Goal: Navigation & Orientation: Find specific page/section

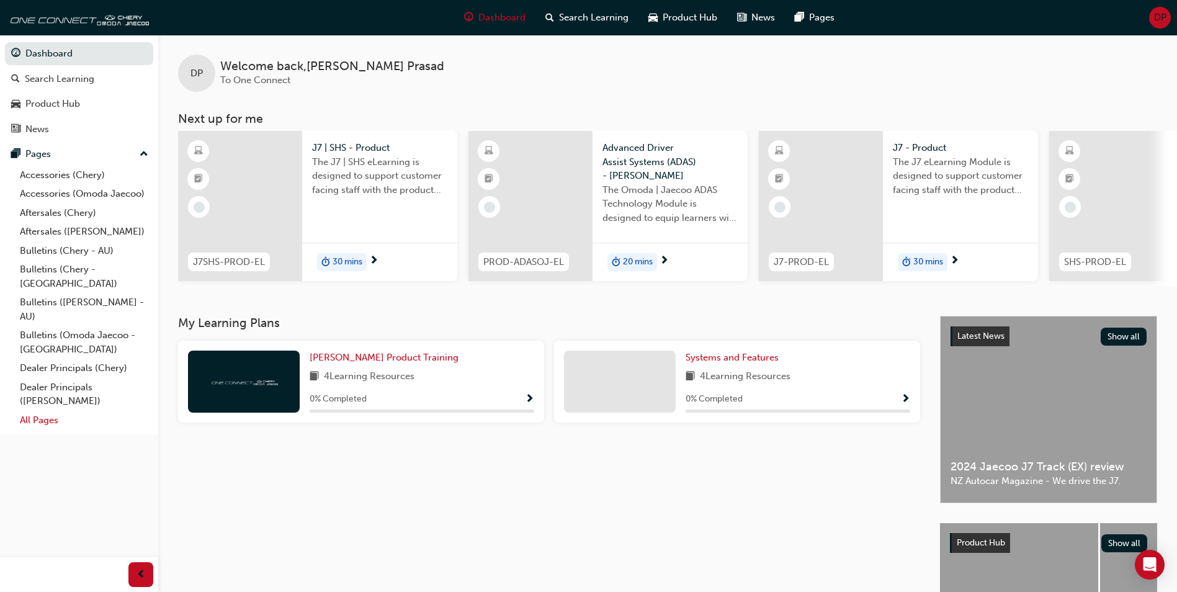
click at [49, 411] on link "All Pages" at bounding box center [84, 420] width 138 height 19
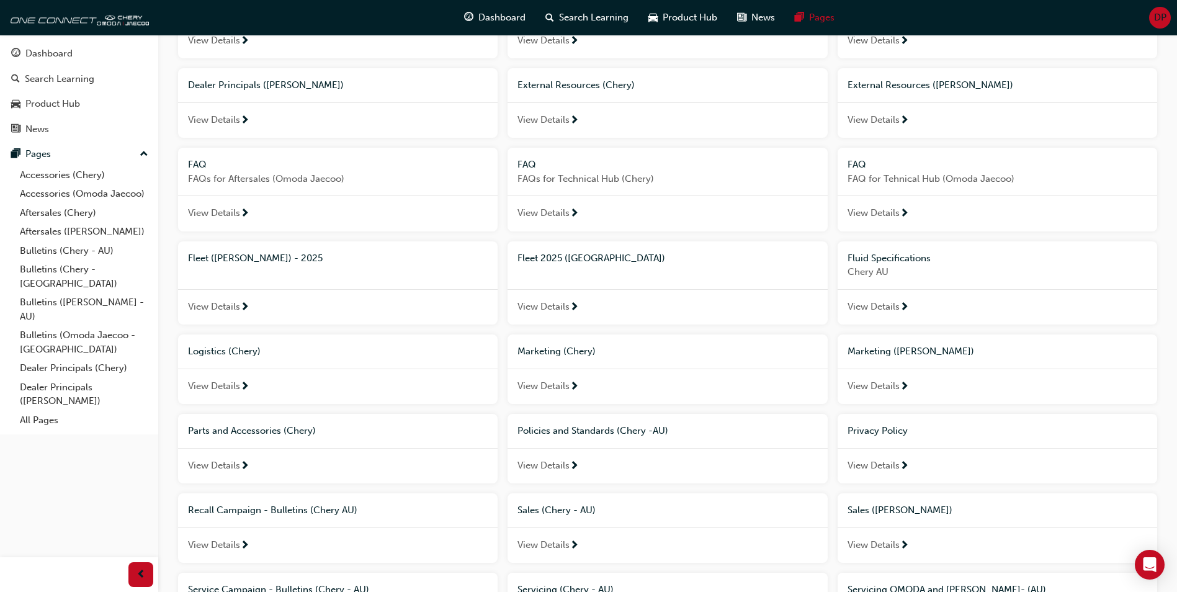
scroll to position [372, 0]
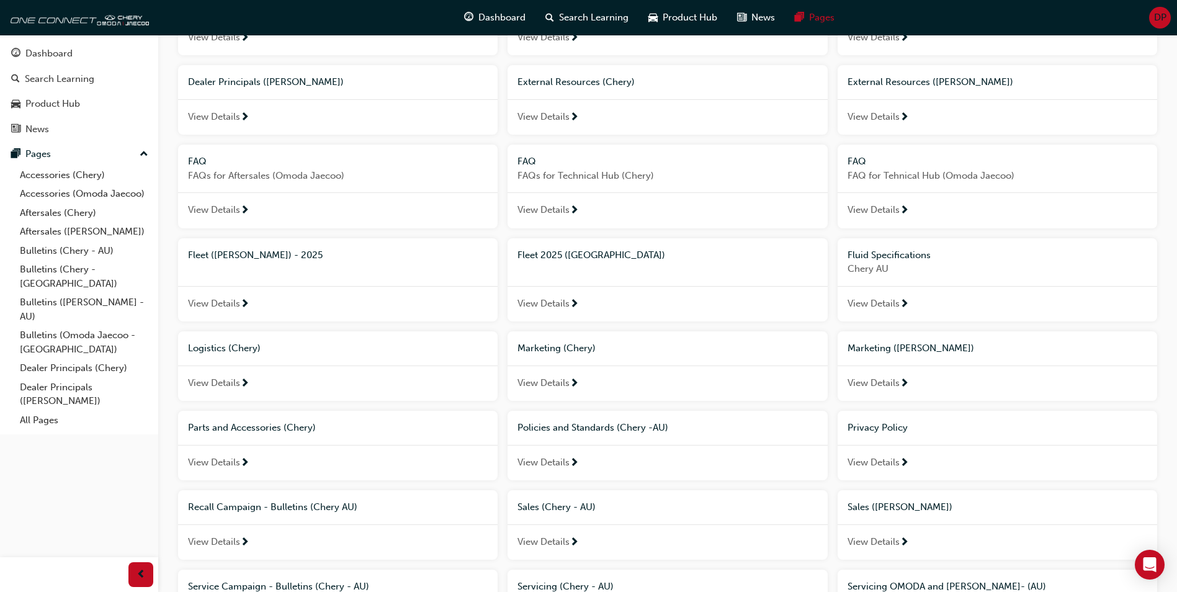
click at [890, 347] on span "Marketing ([PERSON_NAME])" at bounding box center [910, 347] width 127 height 11
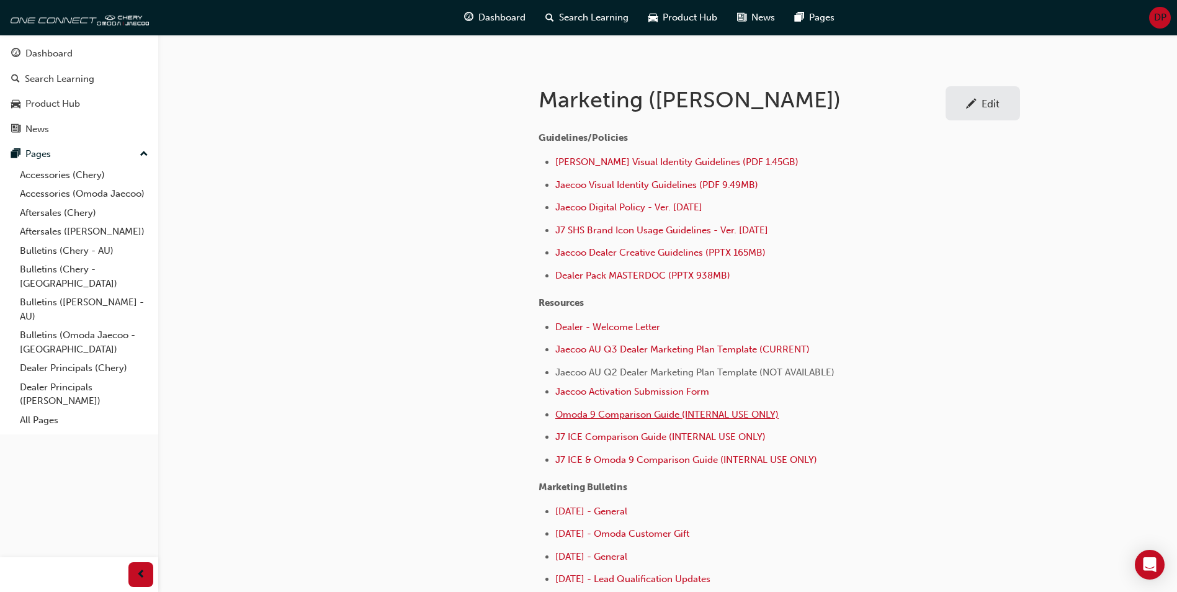
scroll to position [248, 0]
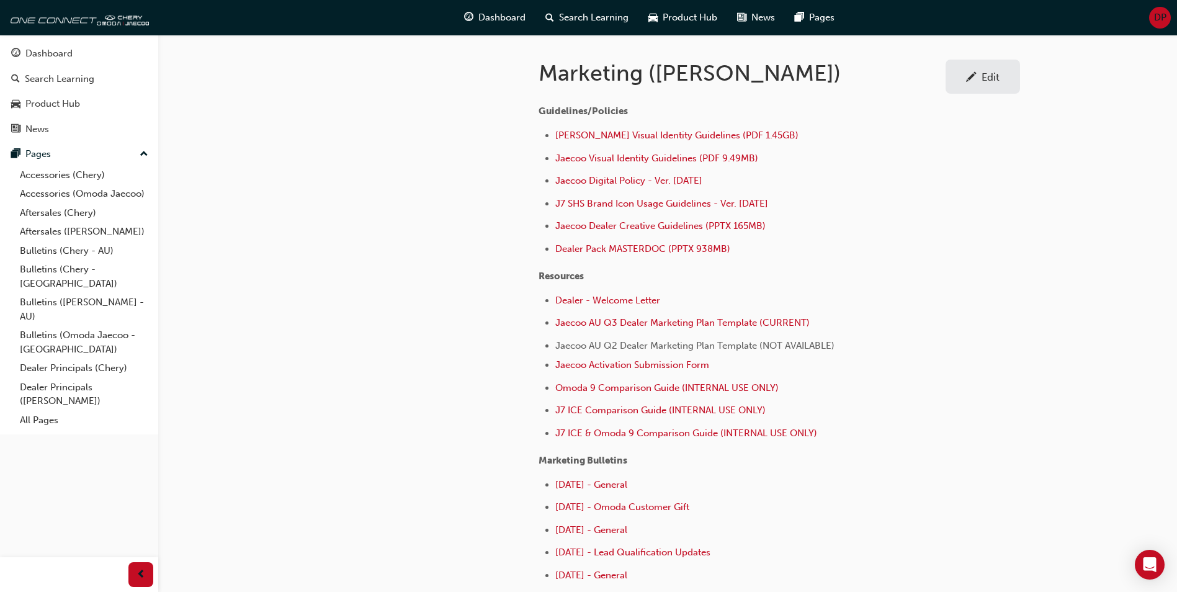
drag, startPoint x: 913, startPoint y: 177, endPoint x: 927, endPoint y: 81, distance: 97.2
click at [913, 177] on li "Jaecoo Digital Policy - Ver. [DATE]" at bounding box center [748, 182] width 387 height 18
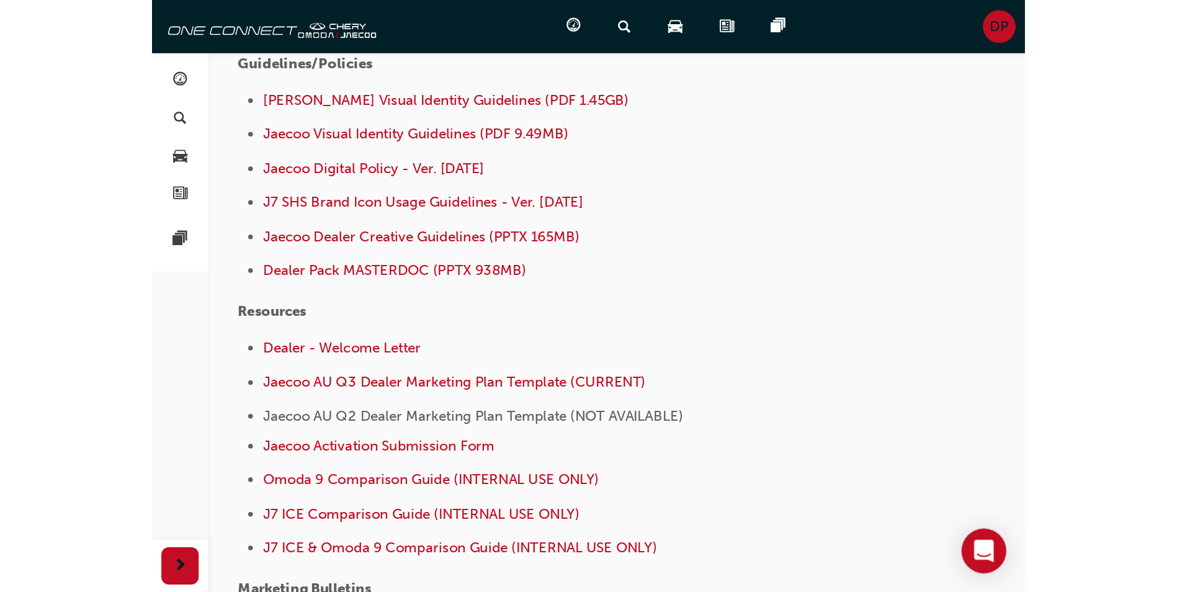
scroll to position [317, 0]
